Goal: Information Seeking & Learning: Learn about a topic

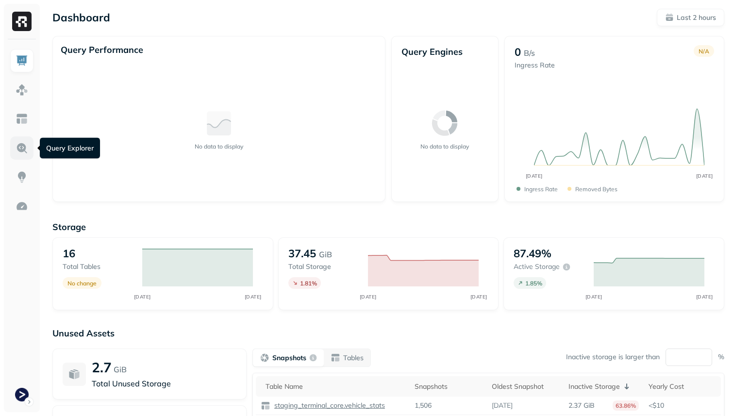
click at [21, 143] on img at bounding box center [22, 148] width 13 height 13
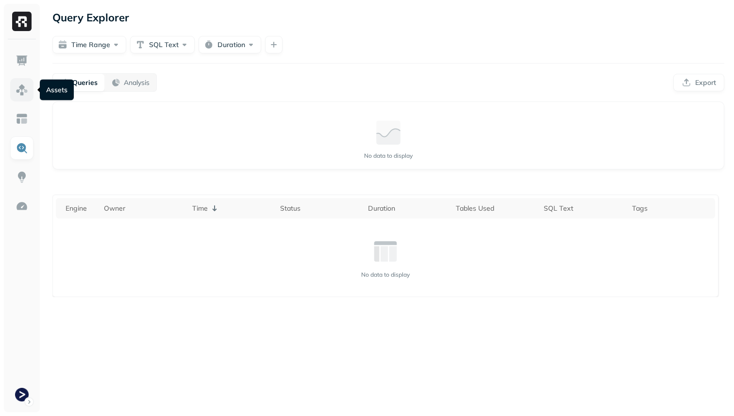
click at [24, 93] on img at bounding box center [22, 89] width 13 height 13
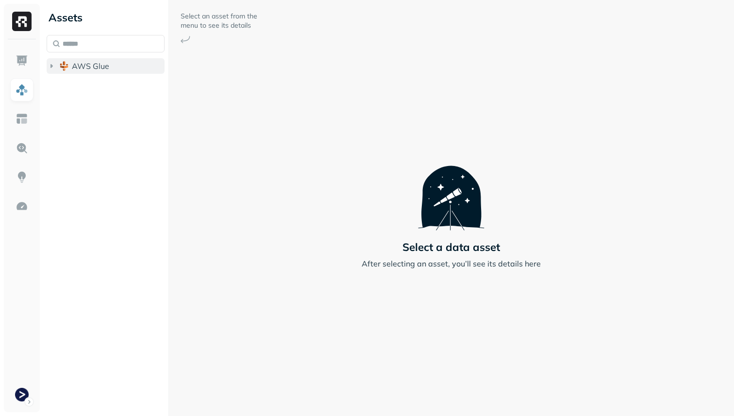
click at [76, 70] on span "AWS Glue" at bounding box center [90, 66] width 37 height 10
click at [86, 93] on li "staging_terminal_core" at bounding box center [110, 85] width 109 height 17
click at [87, 82] on span "staging_terminal_core" at bounding box center [122, 85] width 81 height 10
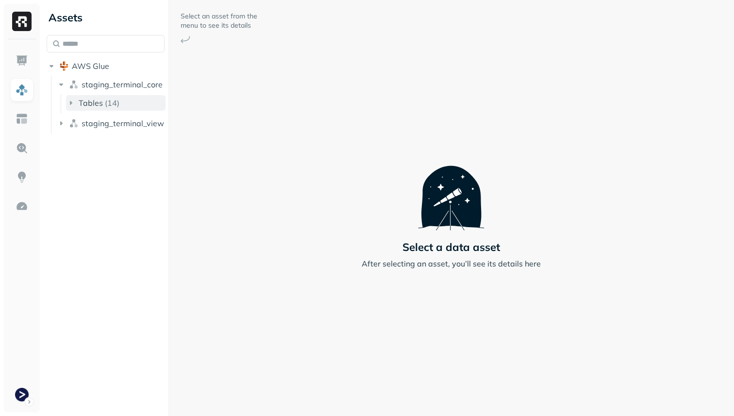
click at [101, 104] on span "Tables" at bounding box center [91, 103] width 24 height 10
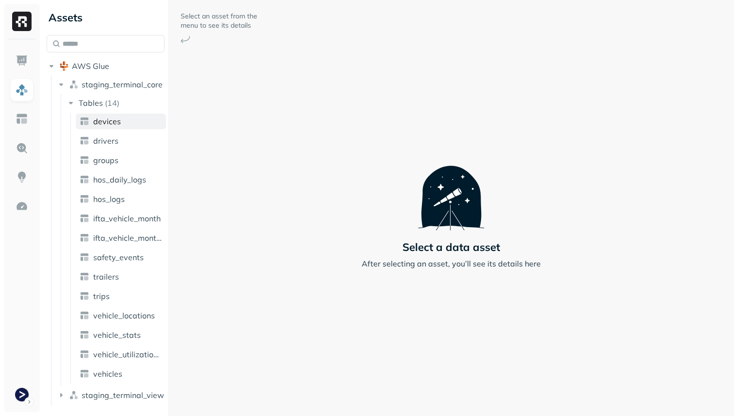
click at [109, 126] on link "devices" at bounding box center [121, 122] width 90 height 16
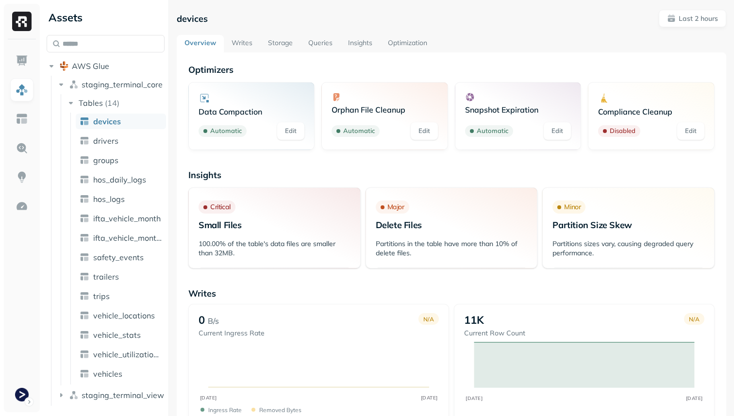
click at [282, 41] on link "Storage" at bounding box center [280, 43] width 40 height 17
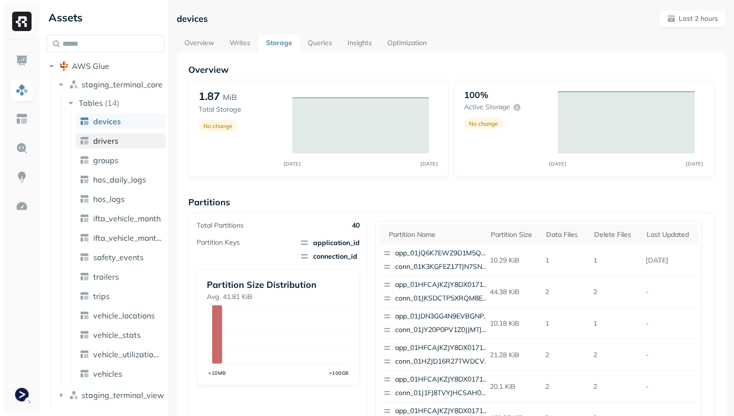
click at [122, 145] on link "drivers" at bounding box center [121, 141] width 90 height 16
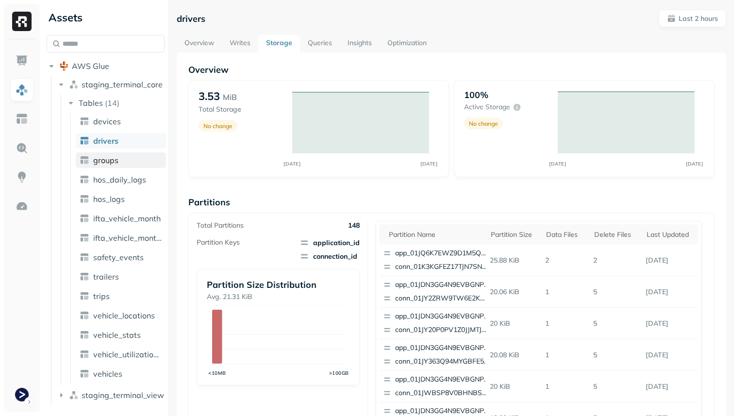
click at [122, 165] on link "groups" at bounding box center [121, 160] width 90 height 16
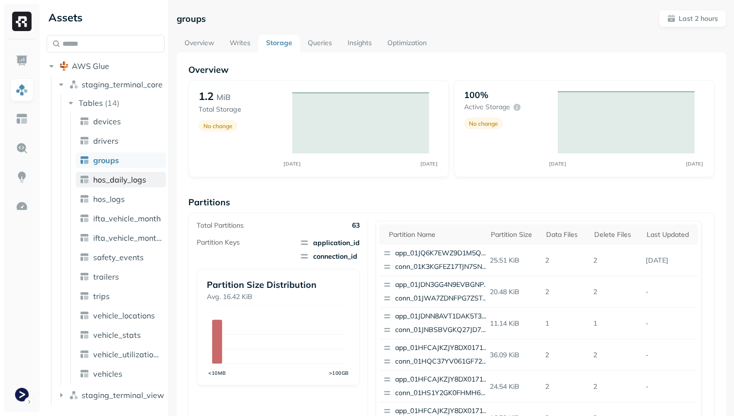
click at [127, 179] on span "hos_daily_logs" at bounding box center [119, 180] width 53 height 10
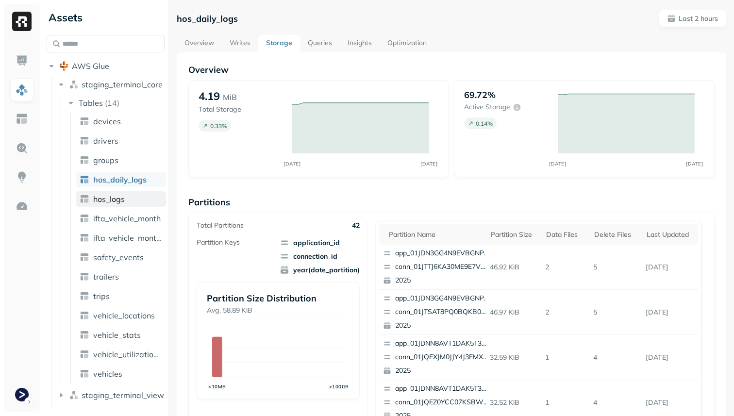
click at [126, 196] on link "hos_logs" at bounding box center [121, 199] width 90 height 16
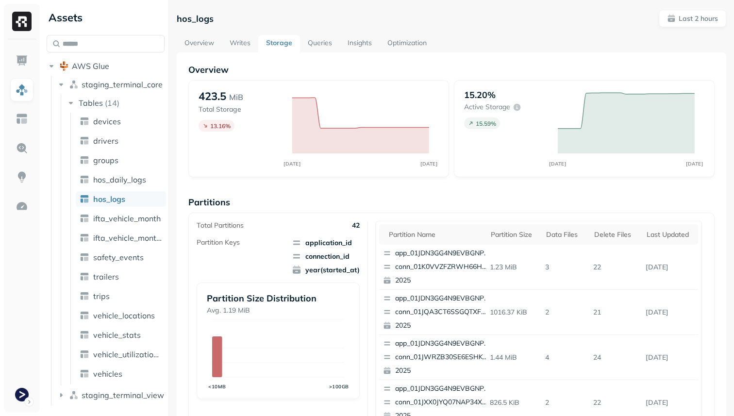
click at [416, 37] on link "Optimization" at bounding box center [407, 43] width 55 height 17
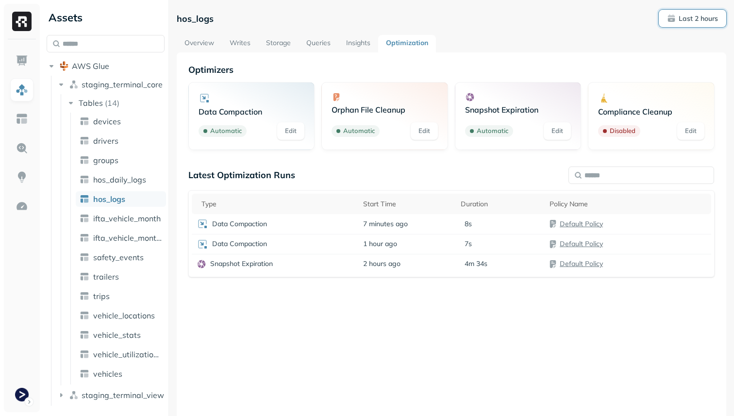
click at [668, 18] on span "Last 2 hours" at bounding box center [692, 18] width 51 height 9
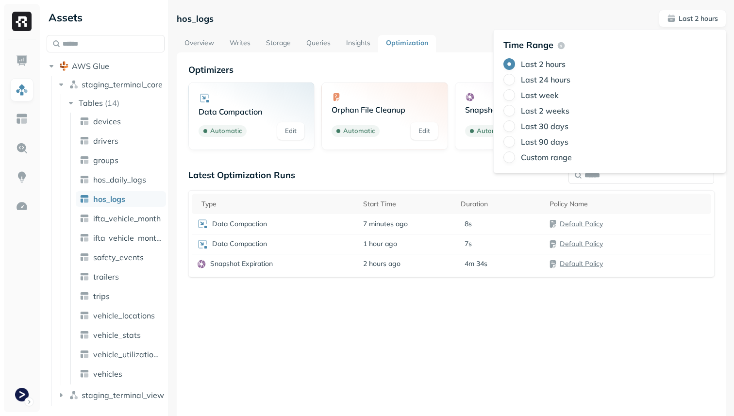
click at [551, 97] on label "Last week" at bounding box center [540, 95] width 38 height 10
click at [515, 97] on button "Last week" at bounding box center [509, 95] width 12 height 12
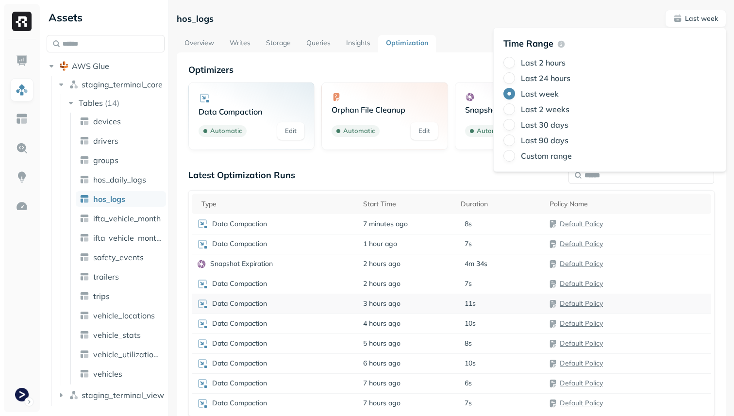
scroll to position [52, 0]
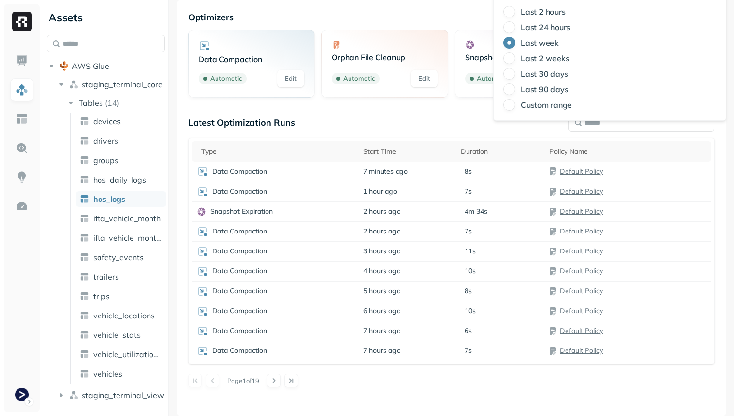
click at [501, 396] on div "Optimizers Data Compaction Automatic Edit Orphan File Cleanup Automatic Edit Sn…" at bounding box center [451, 208] width 549 height 416
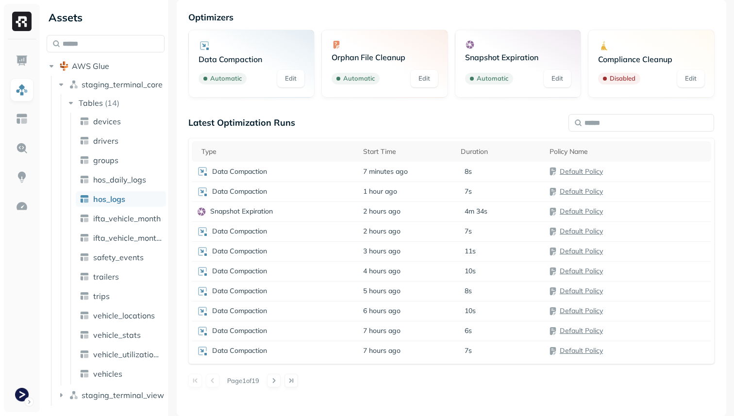
click at [552, 82] on link "Edit" at bounding box center [557, 78] width 27 height 17
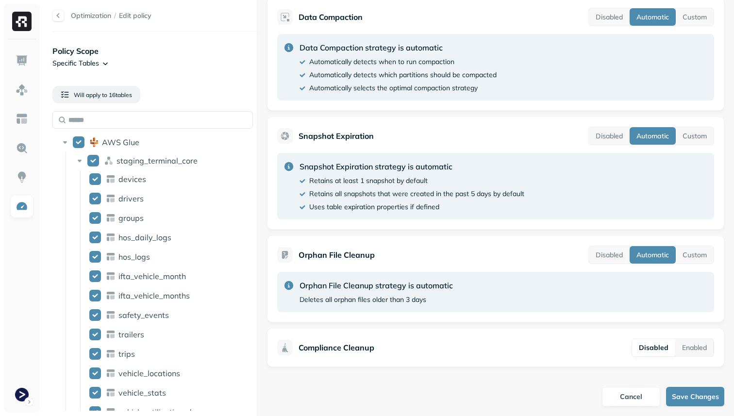
scroll to position [219, 0]
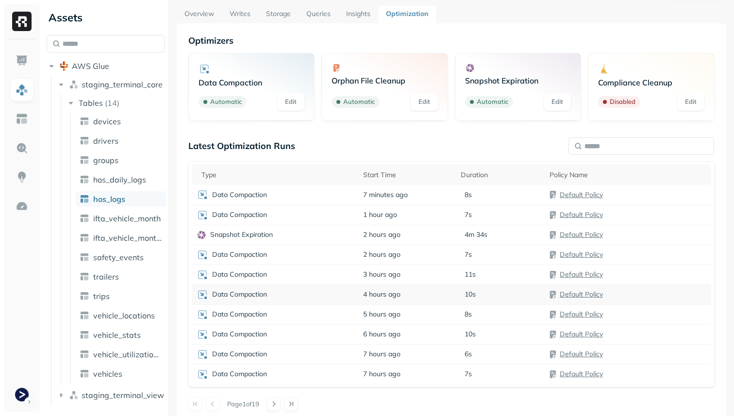
scroll to position [52, 0]
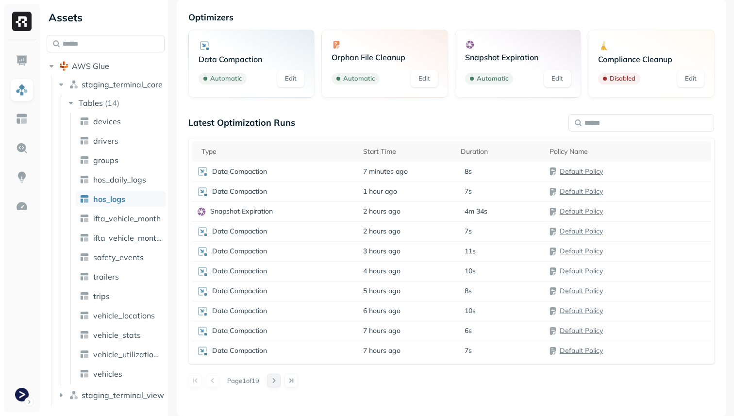
click at [278, 380] on button at bounding box center [274, 381] width 14 height 14
click at [277, 379] on button at bounding box center [274, 381] width 14 height 14
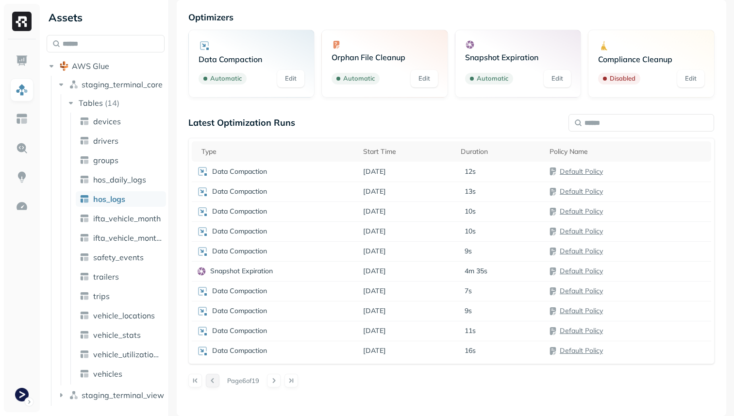
click at [211, 381] on button at bounding box center [213, 381] width 14 height 14
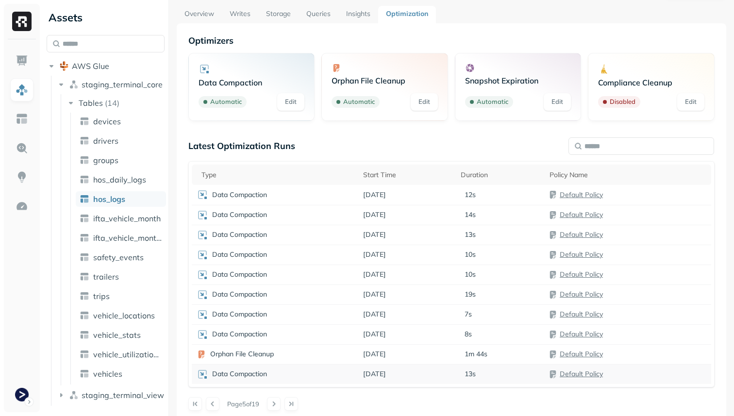
scroll to position [0, 0]
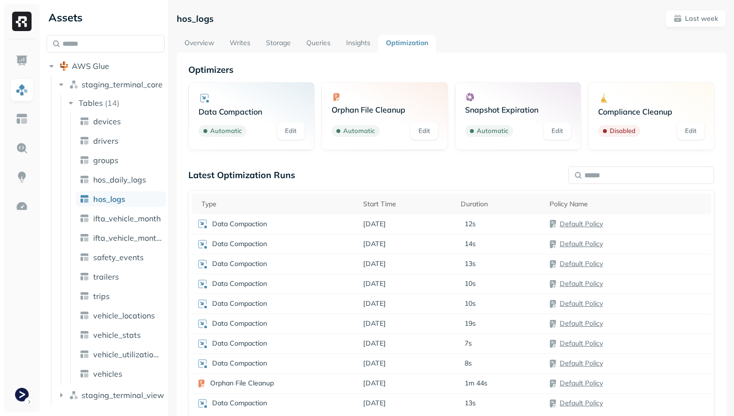
click at [205, 47] on link "Overview" at bounding box center [199, 43] width 45 height 17
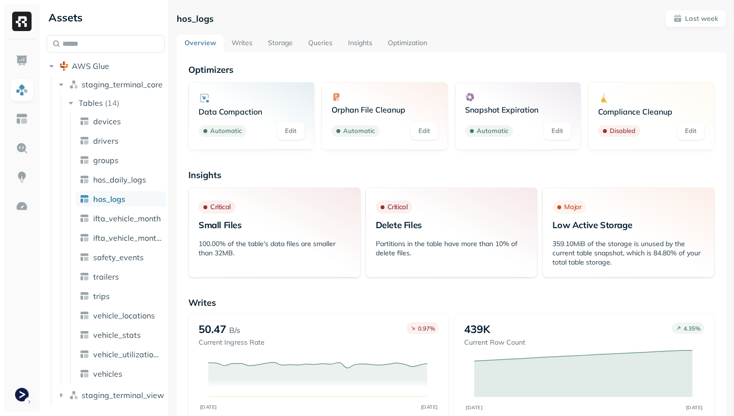
click at [272, 41] on link "Storage" at bounding box center [280, 43] width 40 height 17
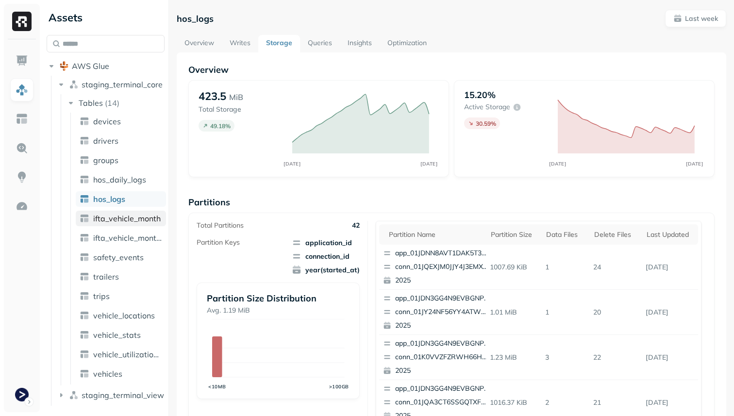
click at [141, 218] on span "ifta_vehicle_month" at bounding box center [126, 219] width 67 height 10
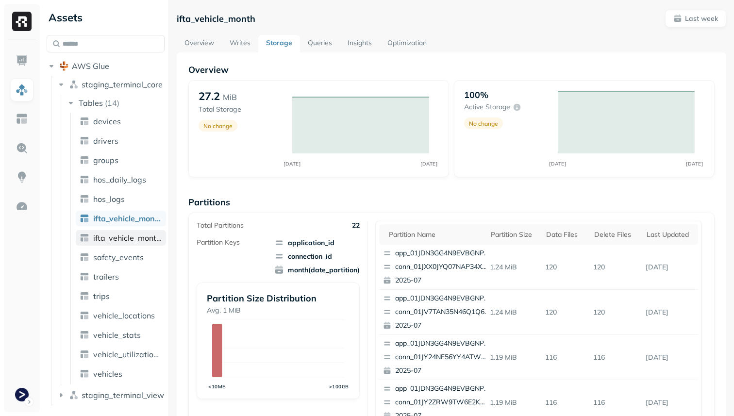
click at [138, 235] on span "ifta_vehicle_months" at bounding box center [127, 238] width 69 height 10
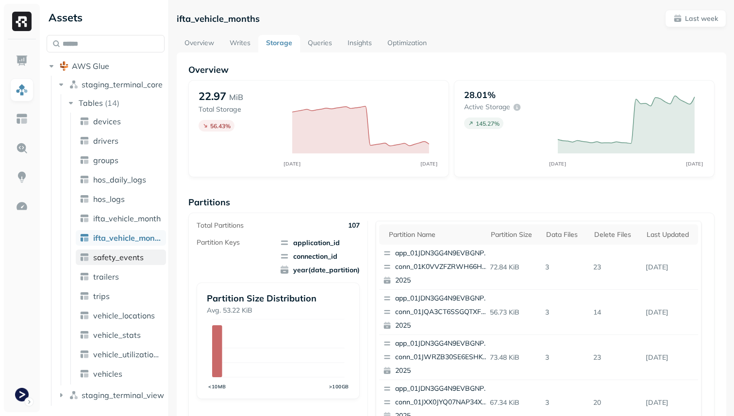
click at [134, 260] on span "safety_events" at bounding box center [118, 257] width 50 height 10
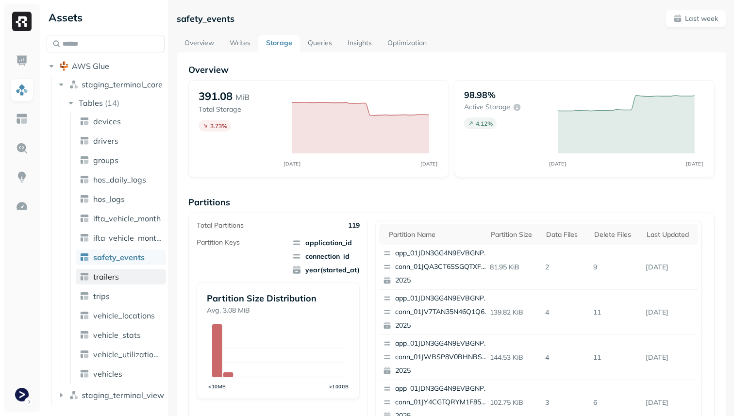
click at [133, 276] on link "trailers" at bounding box center [121, 277] width 90 height 16
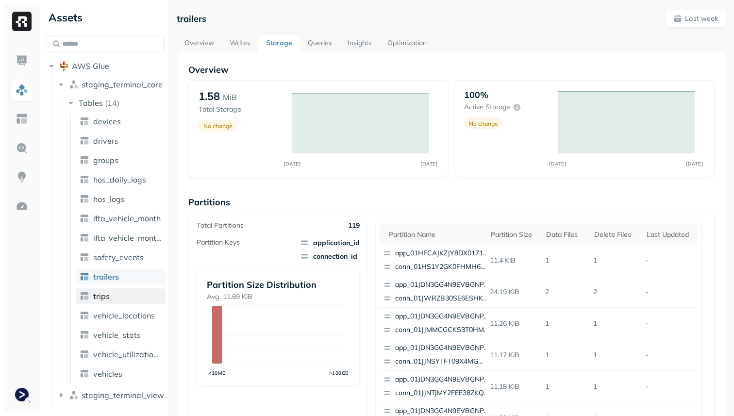
click at [130, 295] on link "trips" at bounding box center [121, 296] width 90 height 16
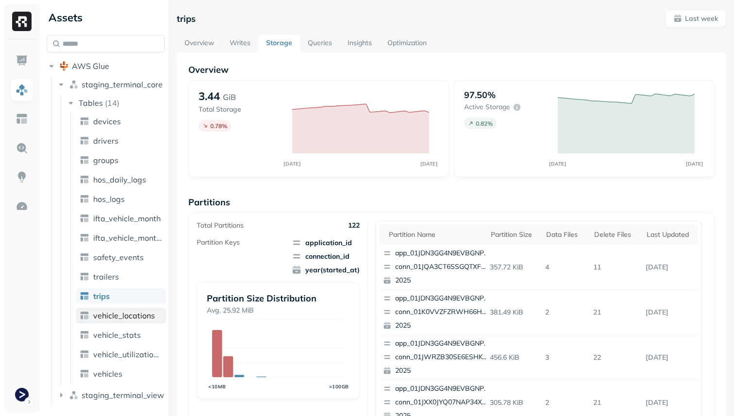
click at [132, 318] on span "vehicle_locations" at bounding box center [124, 316] width 62 height 10
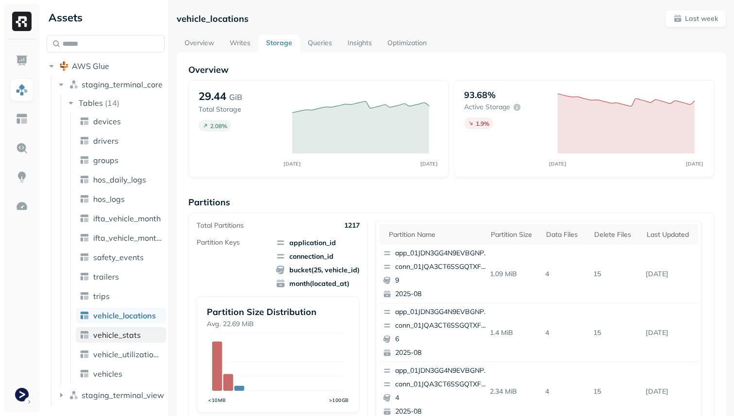
click at [130, 338] on span "vehicle_stats" at bounding box center [117, 335] width 48 height 10
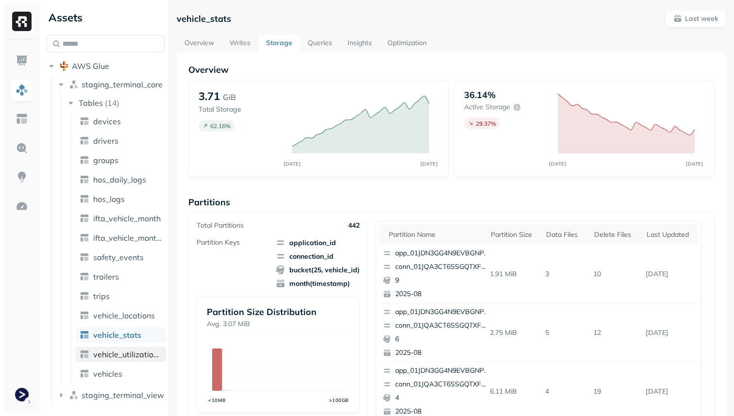
click at [131, 351] on span "vehicle_utilization_day" at bounding box center [127, 354] width 69 height 10
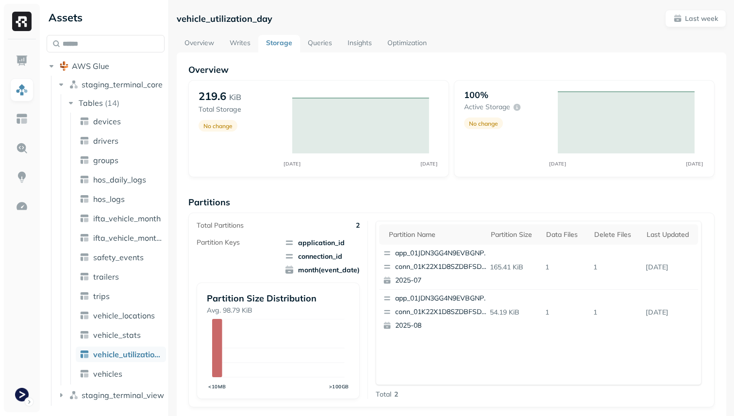
click at [131, 364] on ul "devices drivers groups hos_daily_logs hos_logs ifta_vehicle_month ifta_vehicle_…" at bounding box center [118, 249] width 96 height 272
click at [129, 371] on link "vehicles" at bounding box center [121, 374] width 90 height 16
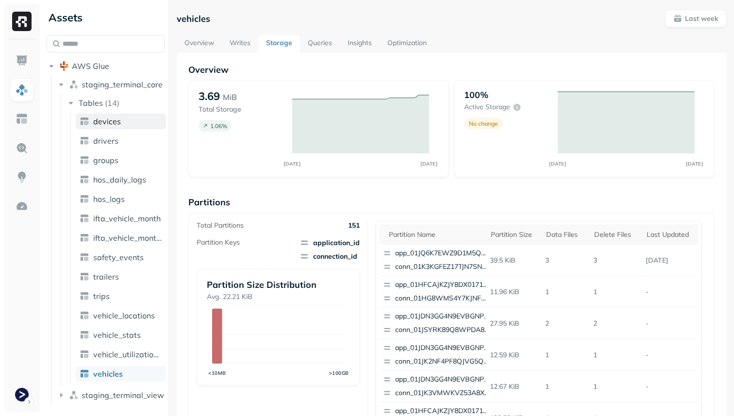
click at [119, 124] on span "devices" at bounding box center [107, 121] width 28 height 10
click at [24, 397] on html "Assets AWS Glue staging_terminal_core Tables ( 14 ) devices drivers groups hos_…" at bounding box center [367, 208] width 734 height 416
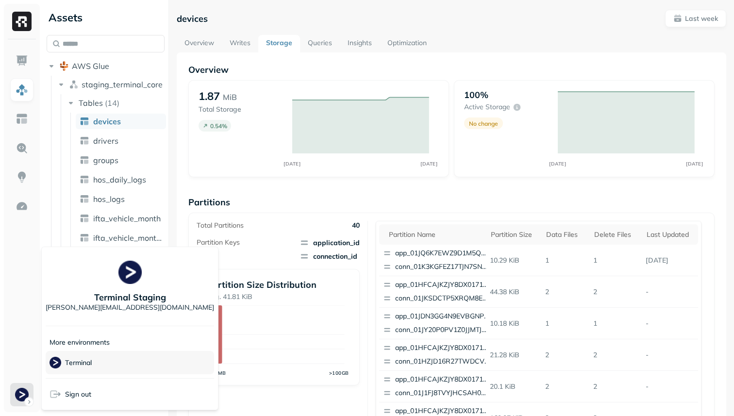
click at [83, 363] on p "Terminal" at bounding box center [78, 362] width 27 height 9
